Goal: Task Accomplishment & Management: Complete application form

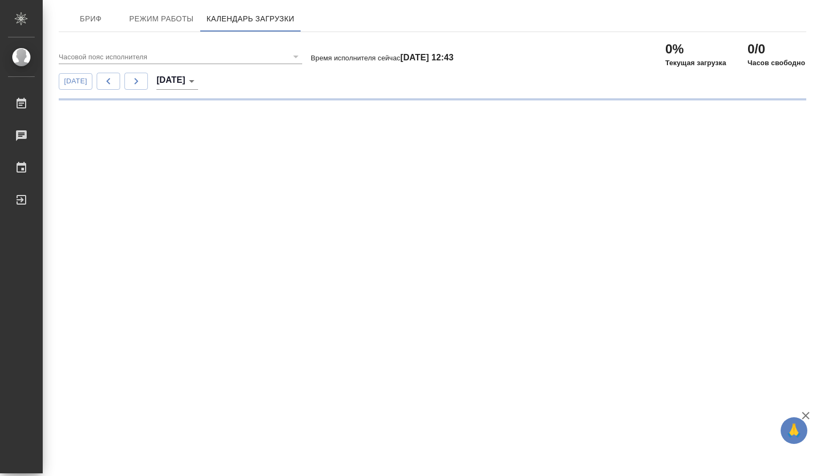
type input "(GMT+03:00) Moscow"
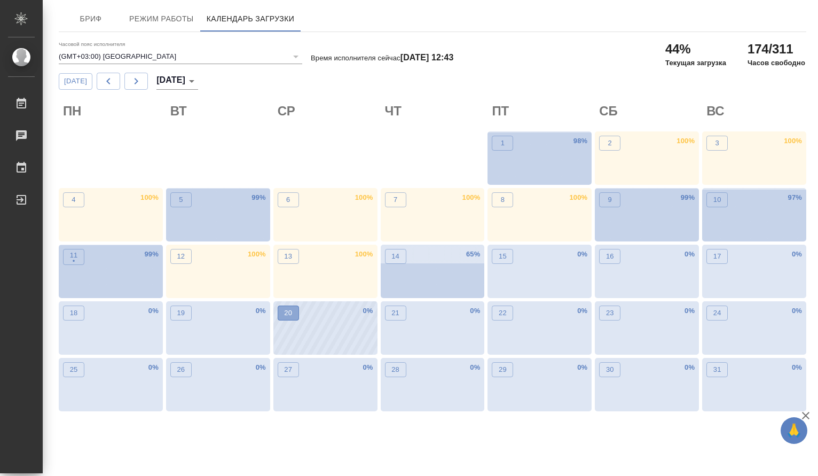
click at [286, 314] on p "20" at bounding box center [288, 313] width 8 height 11
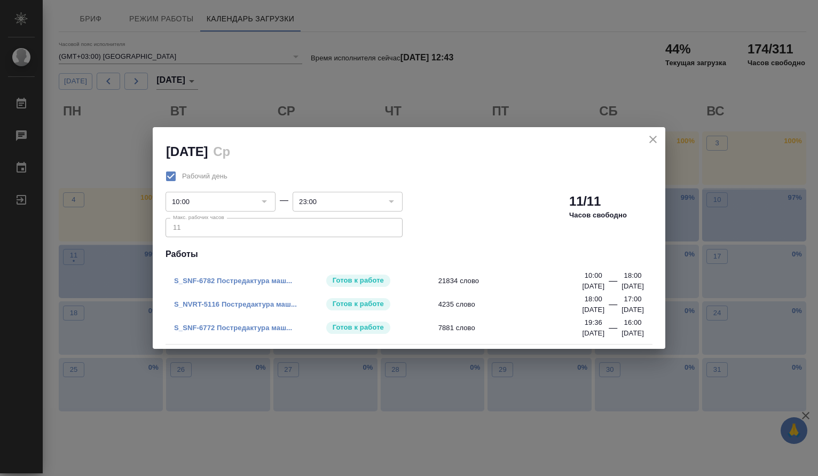
click at [272, 278] on link "S_SNF-6782 Постредактура маш..." at bounding box center [233, 281] width 118 height 8
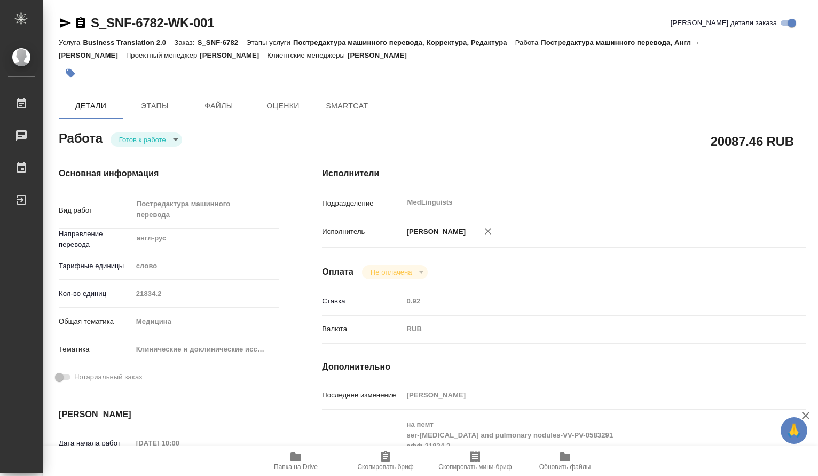
type textarea "x"
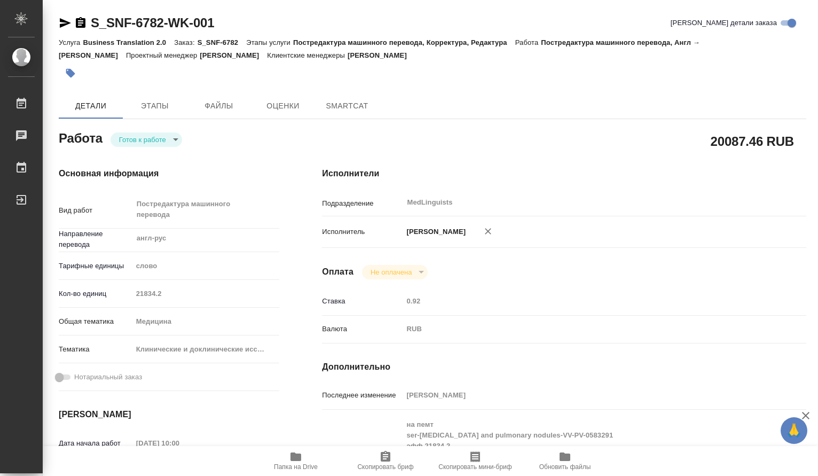
type textarea "x"
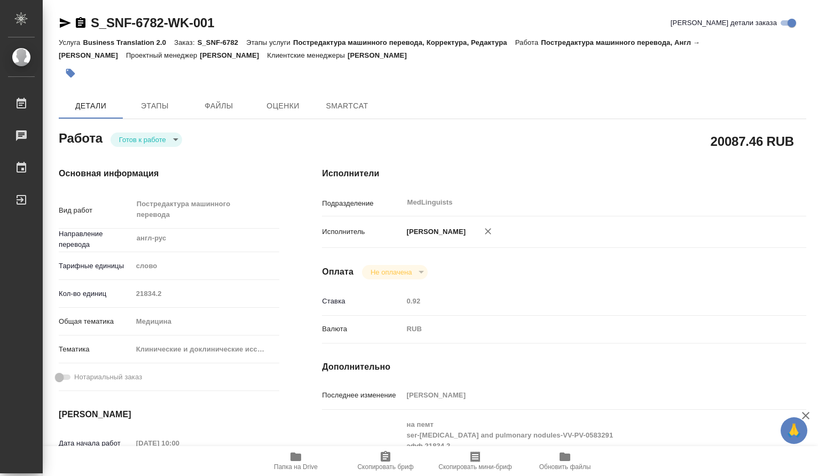
type textarea "x"
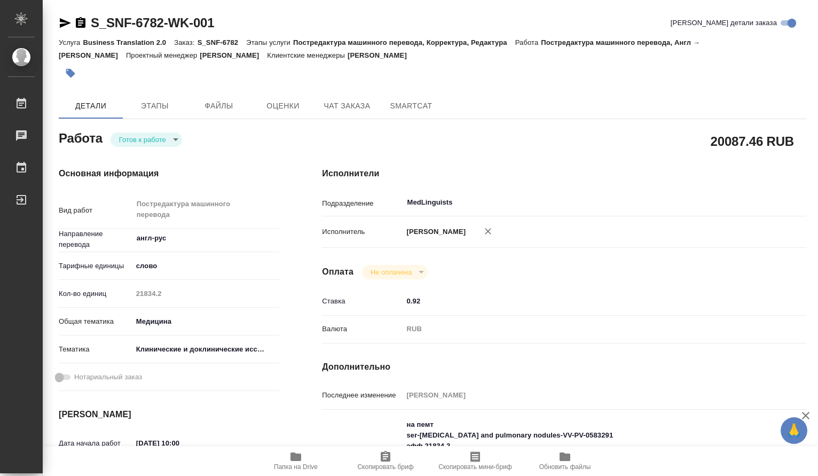
type input "readyForWork"
type textarea "Постредактура машинного перевода"
type textarea "x"
type input "англ-рус"
type input "5a8b1489cc6b4906c91bfd90"
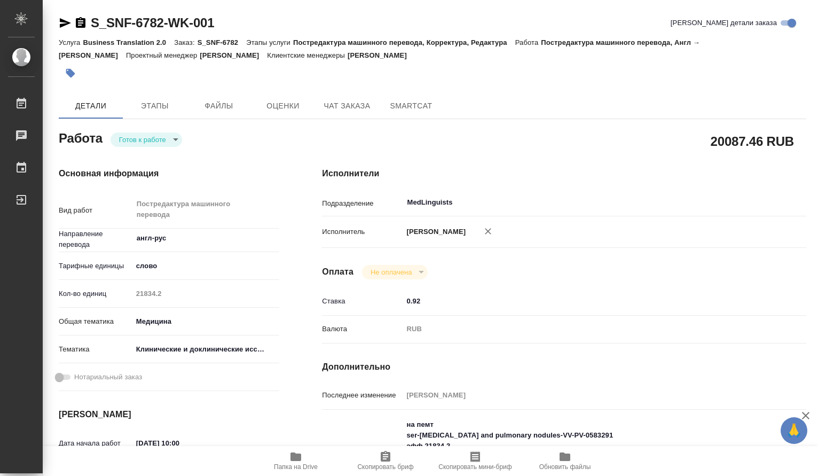
type input "21834.2"
type input "med"
type input "5a8b8b956a9677013d343d9e"
type input "[DATE] 10:00"
type input "[DATE] 18:00"
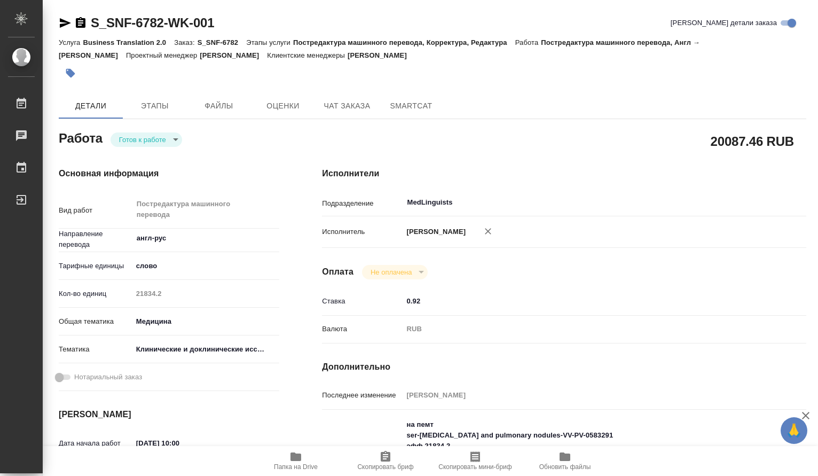
type input "[DATE] 18:00"
type input "MedLinguists"
type input "notPayed"
type input "0.92"
type input "RUB"
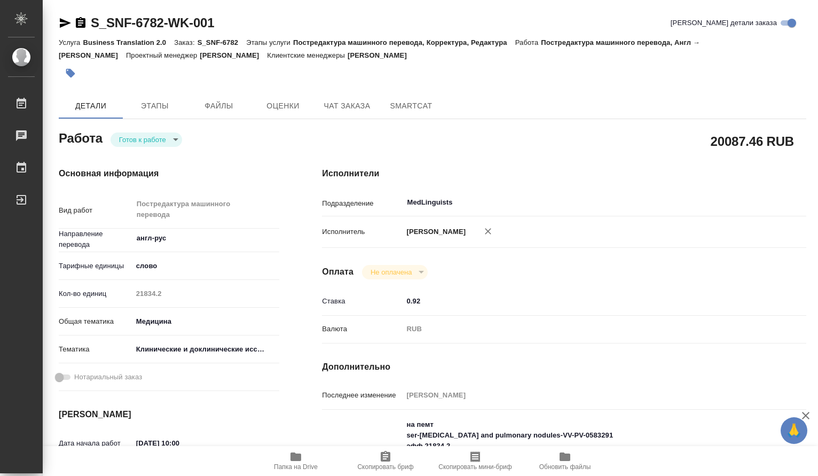
type input "[PERSON_NAME]"
type textarea "на пемт ser-[MEDICAL_DATA] and pulmonary nodules-VV-PV-0583291 эфф 21834.2 тота…"
type textarea "x"
type textarea "/Clients/Sanofi/Orders/S_SNF-6782/Translated/S_SNF-6782-WK-001"
type textarea "x"
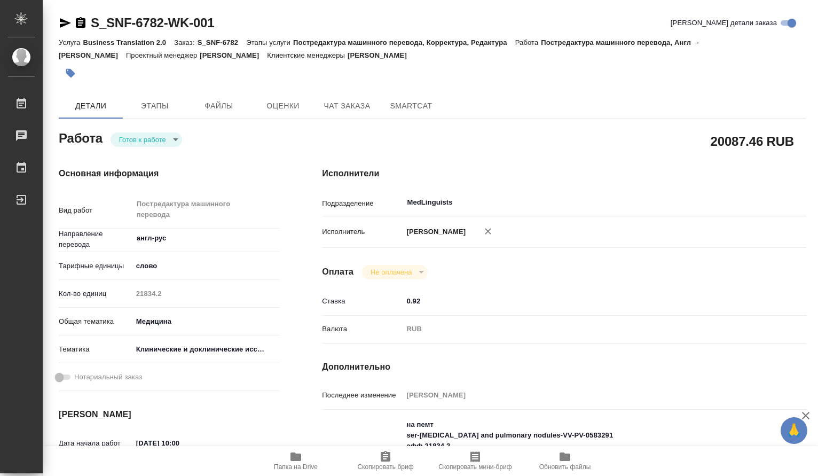
type input "S_SNF-6782"
type input "E005810236"
type input "Business Translation 2.0"
type input "Постредактура машинного перевода, Корректура, Редактура"
type input "[PERSON_NAME]"
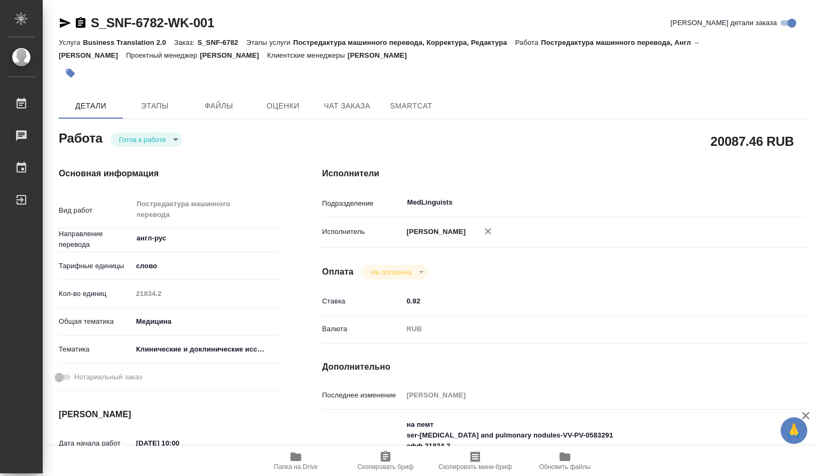
type input "[PERSON_NAME]"
type input "/Clients/Sanofi/Orders/S_SNF-6782"
type textarea "x"
type textarea "[MEDICAL_DATA]_CCDSv24_LRC_[DATE]_annotated (2) - ред - 8433.7 347 новых слов о…"
type textarea "x"
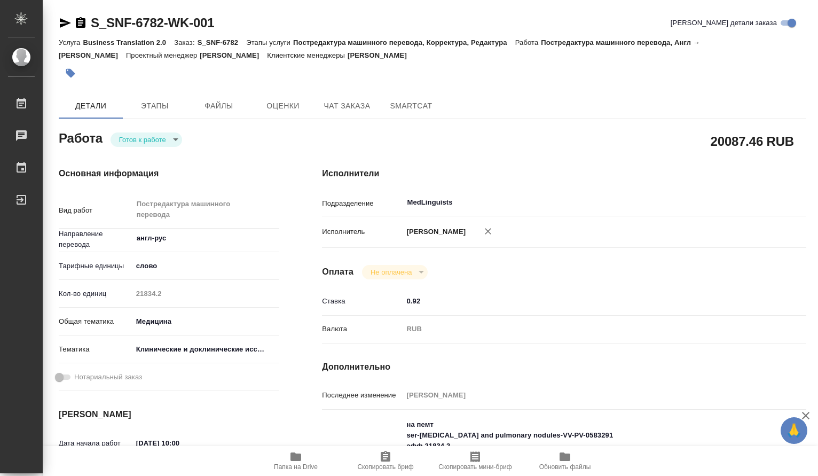
type textarea "x"
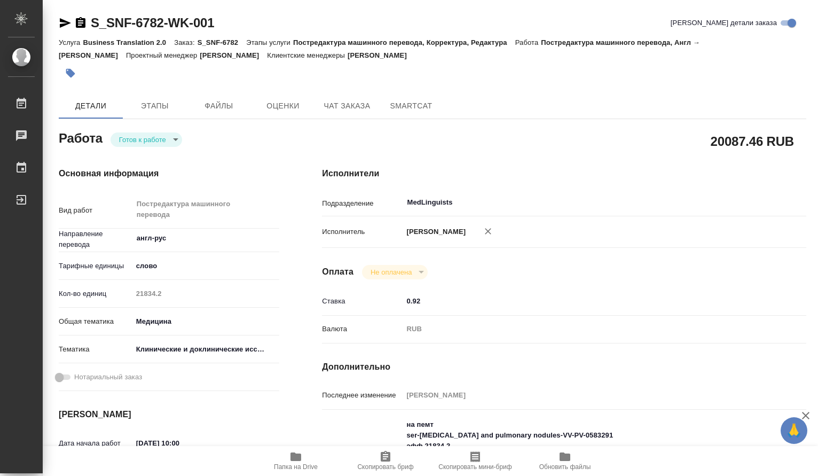
type textarea "x"
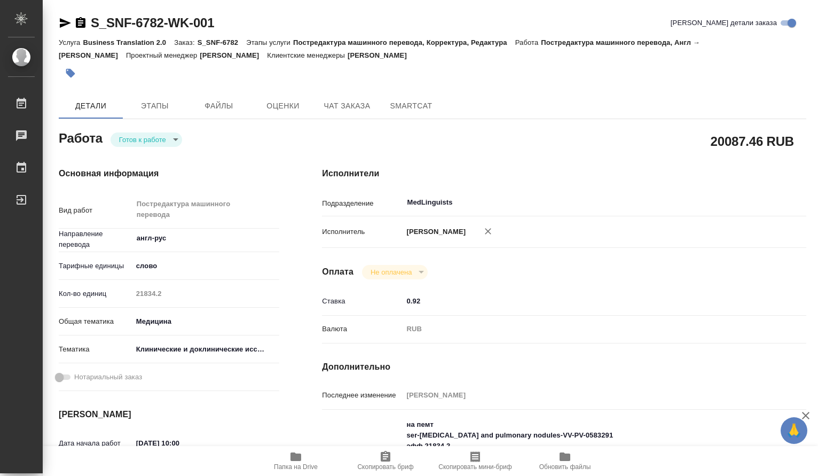
type textarea "x"
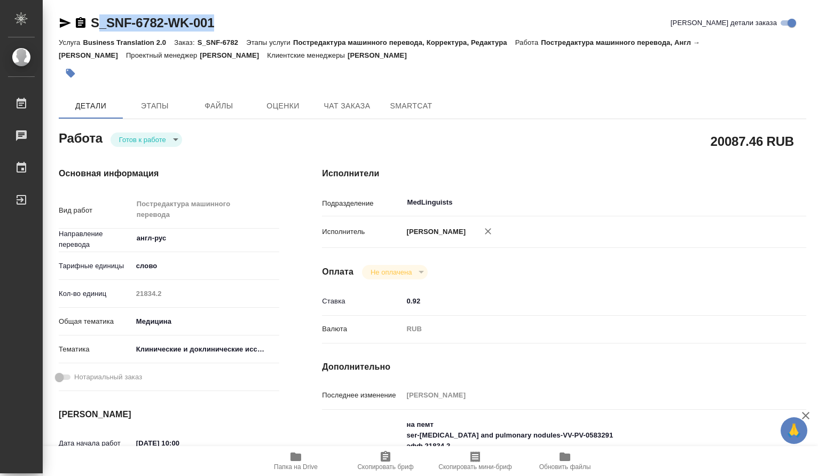
type textarea "x"
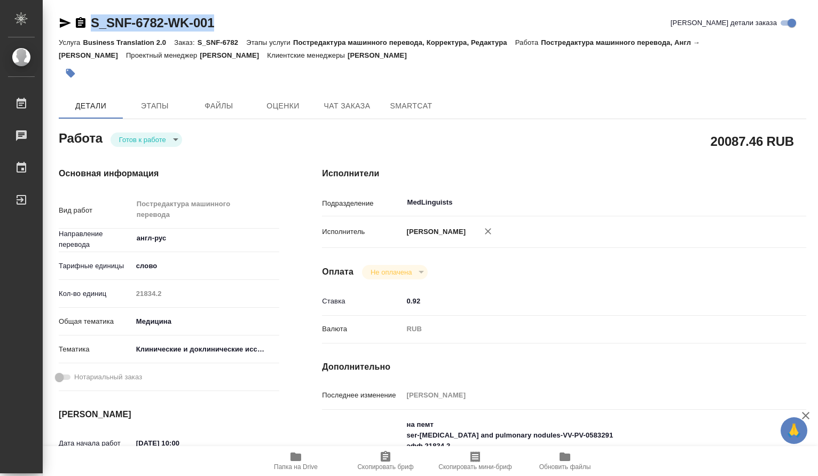
drag, startPoint x: 230, startPoint y: 22, endPoint x: 87, endPoint y: 25, distance: 143.7
click at [87, 25] on div "S_SNF-6782-WK-001 Кратко детали заказа" at bounding box center [433, 22] width 748 height 17
type textarea "x"
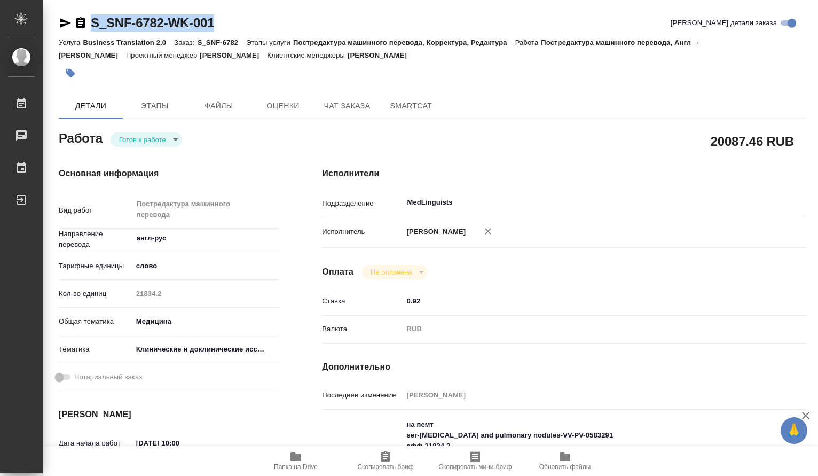
type textarea "x"
copy link "S_SNF-6782-WK-001"
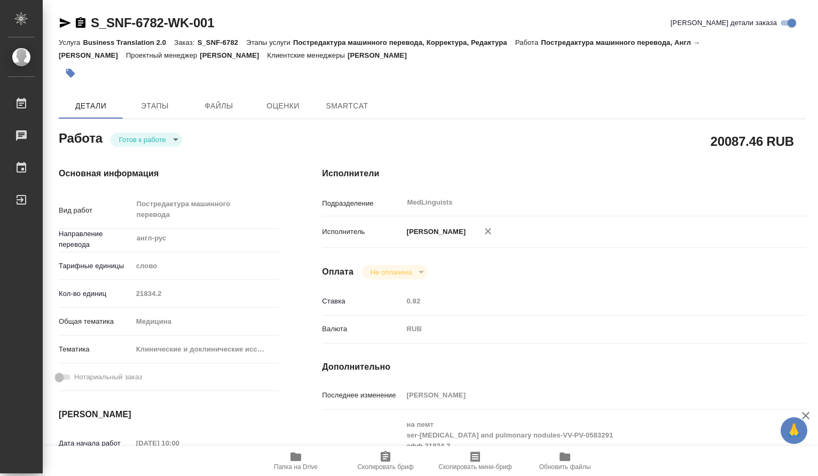
type textarea "x"
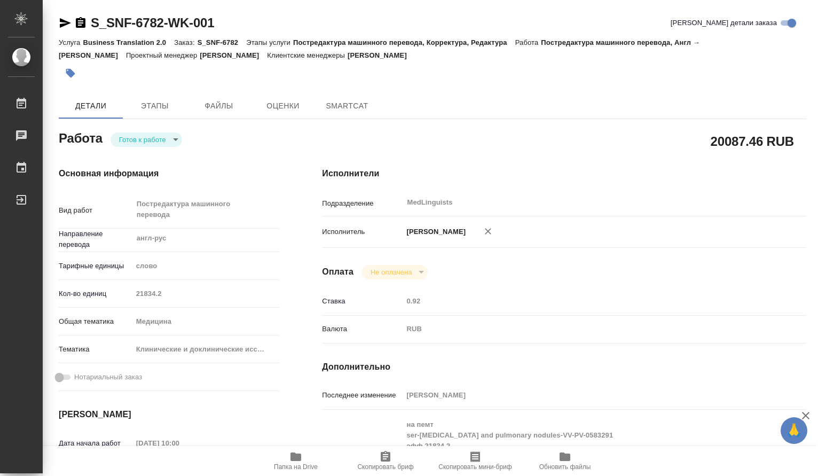
type textarea "x"
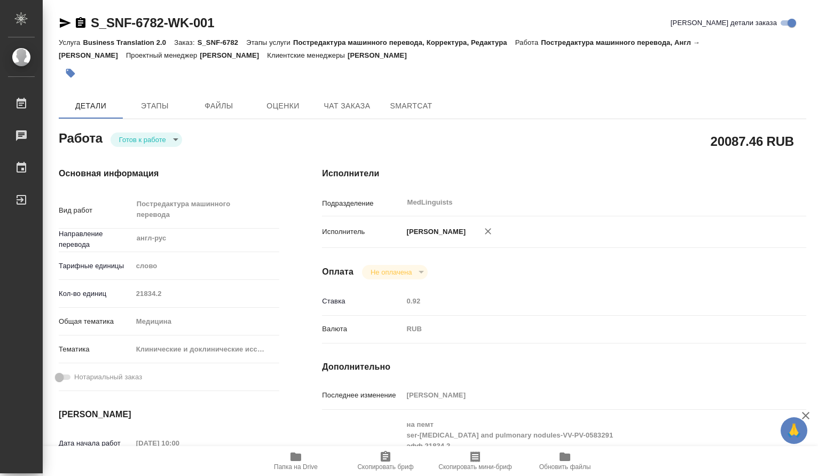
type textarea "x"
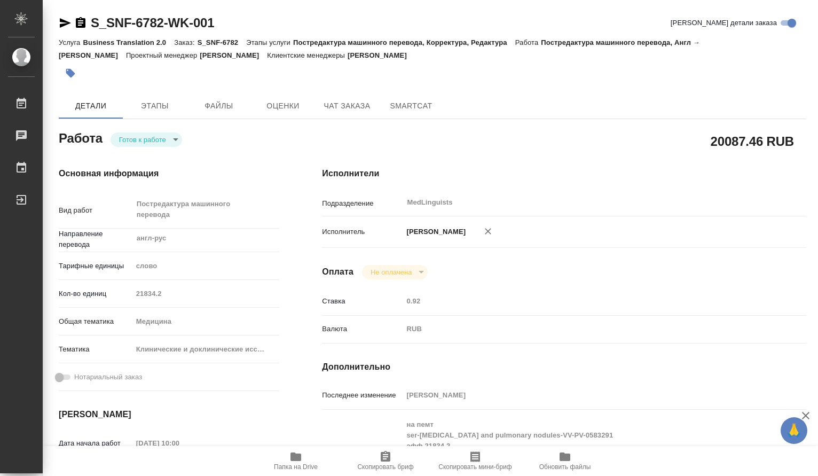
type textarea "x"
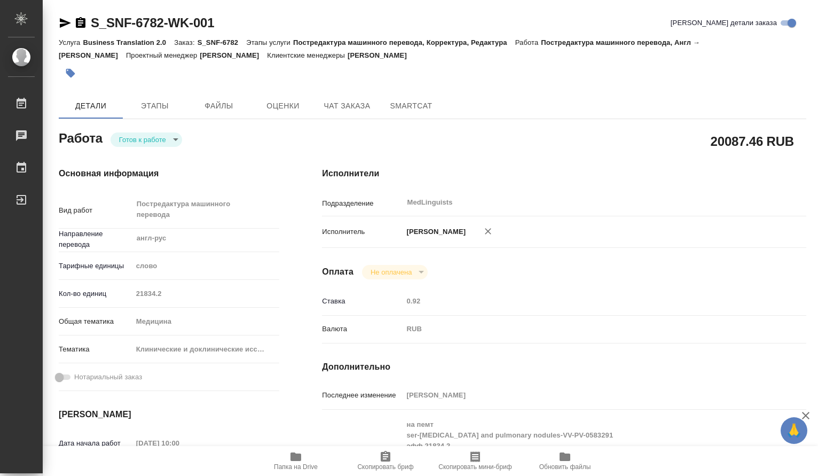
click at [131, 295] on div "Кол-во единиц 21834.2" at bounding box center [169, 293] width 221 height 19
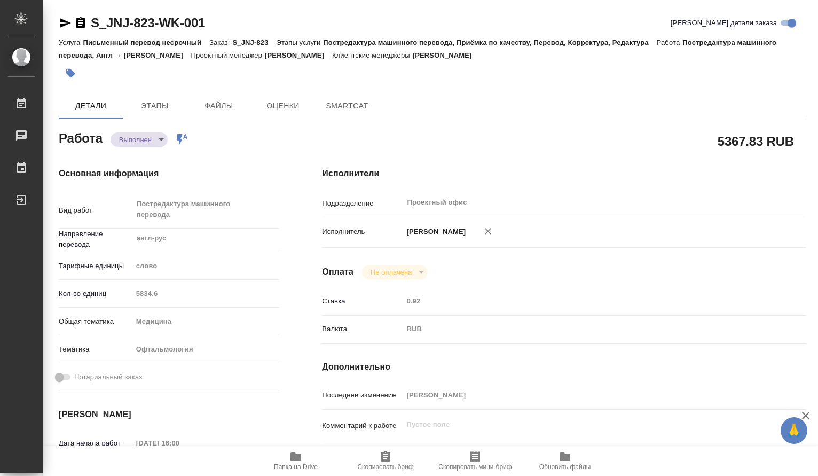
type textarea "x"
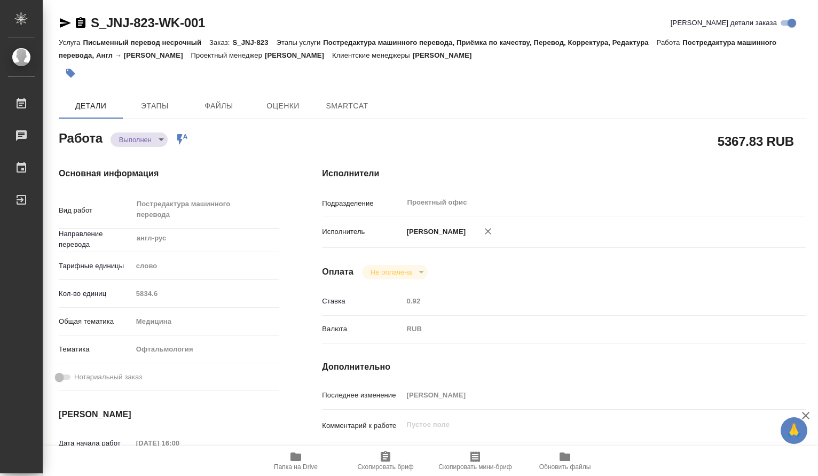
type textarea "x"
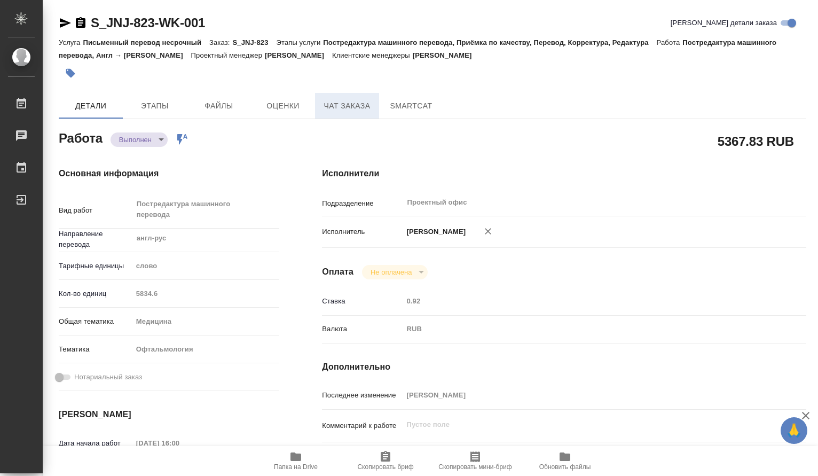
click at [358, 106] on span "Чат заказа" at bounding box center [347, 105] width 51 height 13
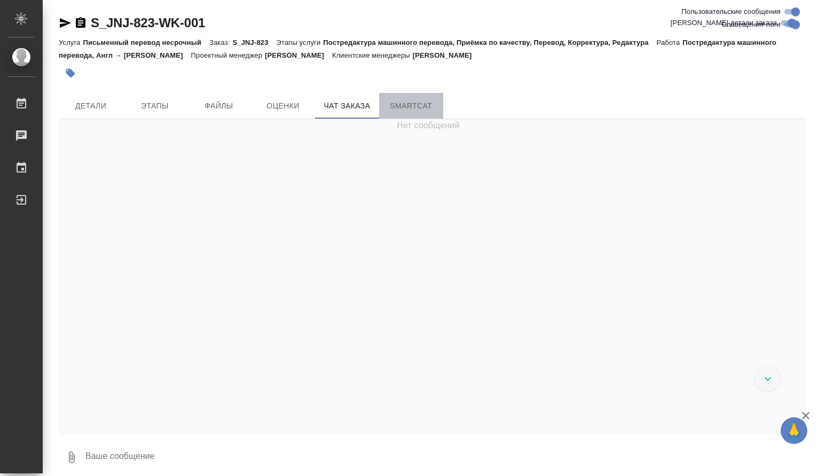
click at [411, 110] on span "SmartCat" at bounding box center [411, 105] width 51 height 13
